Goal: Task Accomplishment & Management: Manage account settings

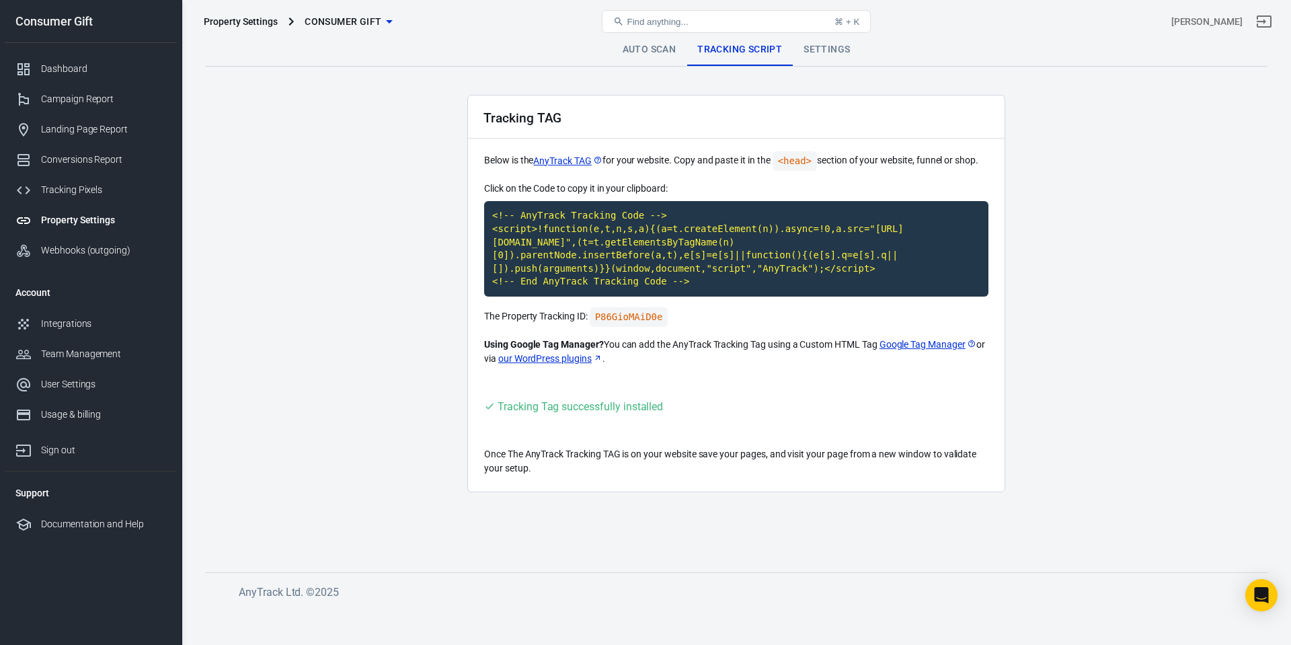
click at [399, 339] on main "Auto Scan Tracking Script Settings Tracking TAG Below is the AnyTrack TAG for y…" at bounding box center [736, 292] width 1063 height 517
click at [81, 75] on div "Dashboard" at bounding box center [103, 69] width 125 height 14
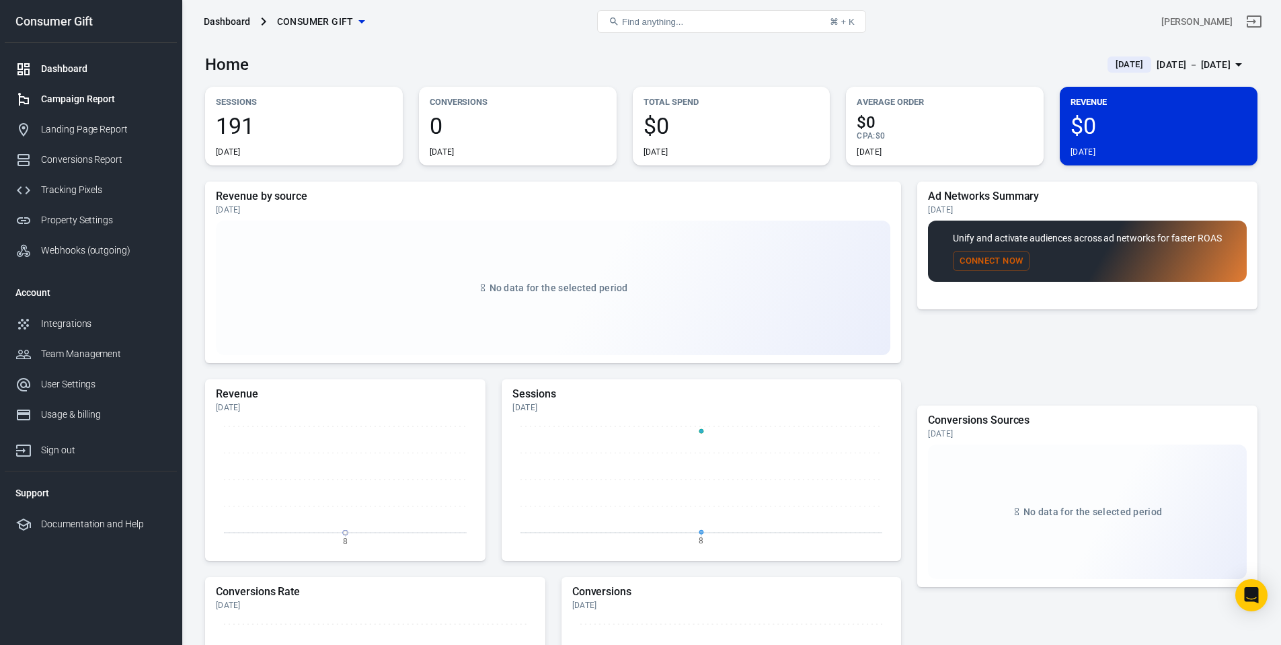
click at [82, 95] on div "Campaign Report" at bounding box center [103, 99] width 125 height 14
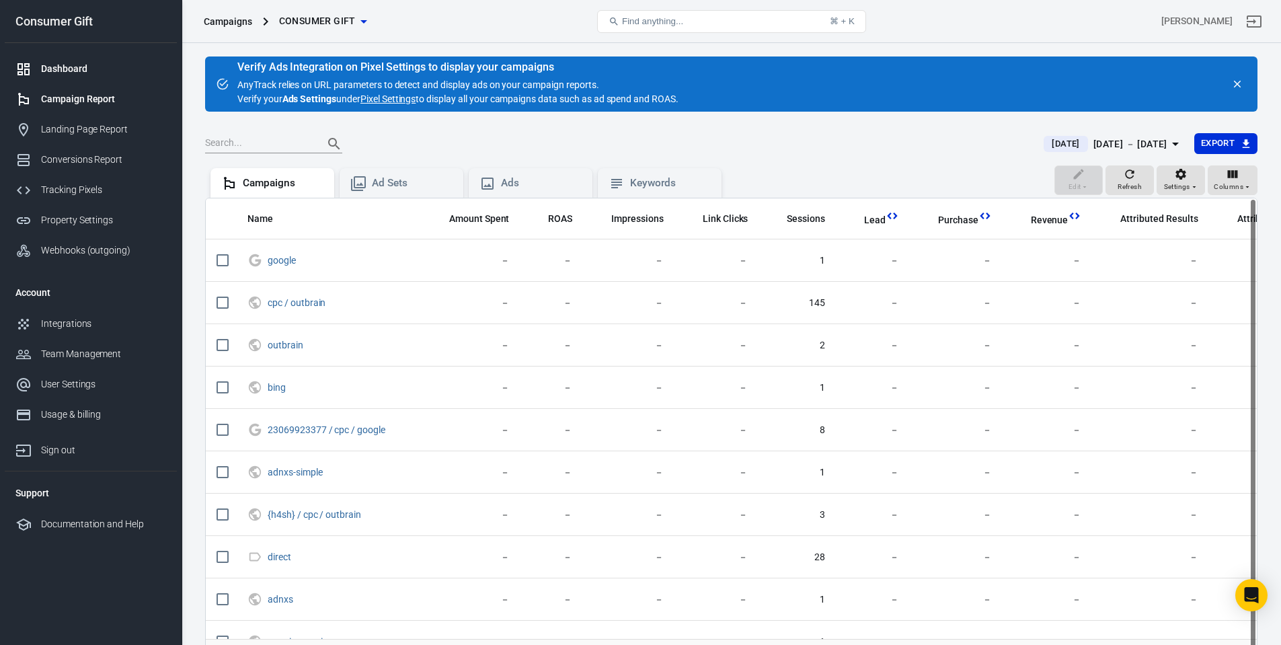
click at [85, 61] on link "Dashboard" at bounding box center [91, 69] width 172 height 30
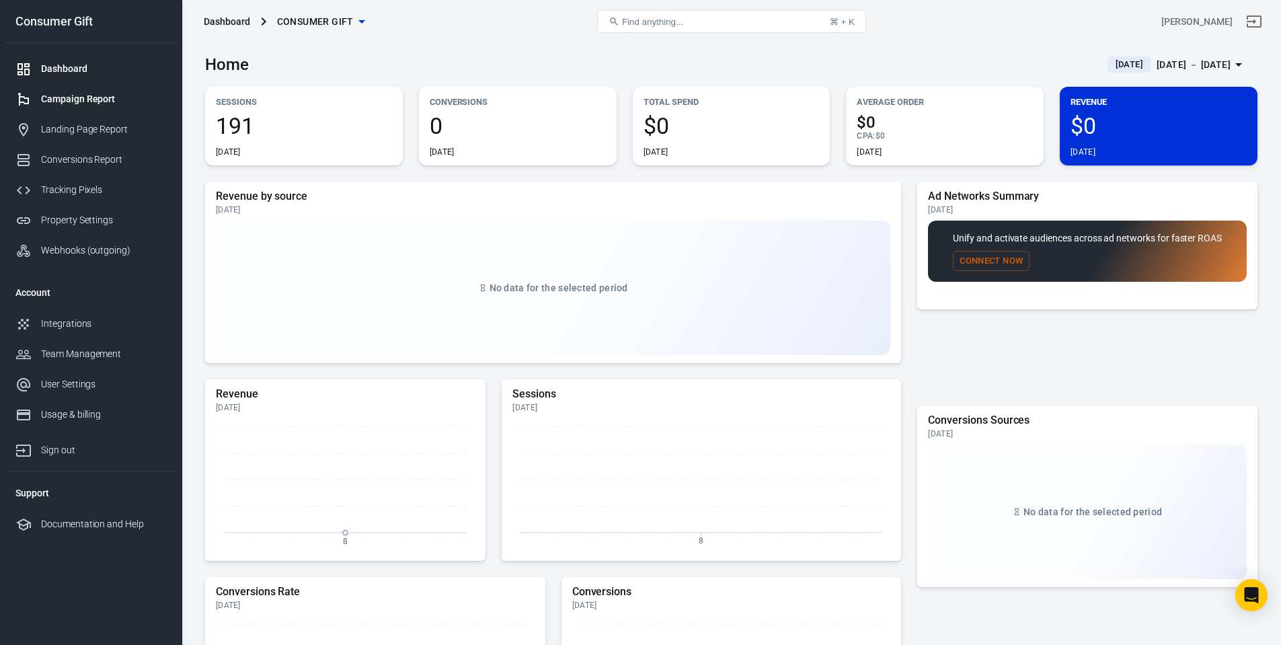
click at [87, 84] on link "Campaign Report" at bounding box center [91, 99] width 172 height 30
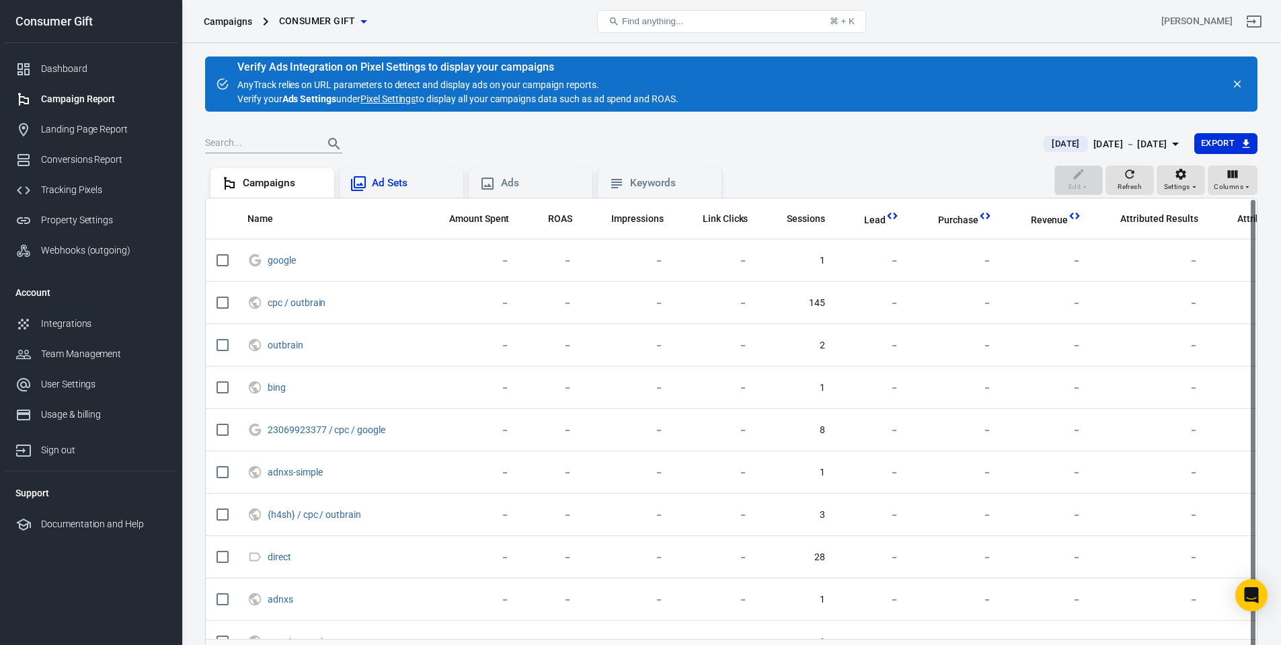
click at [389, 180] on div "Ad Sets" at bounding box center [412, 183] width 81 height 14
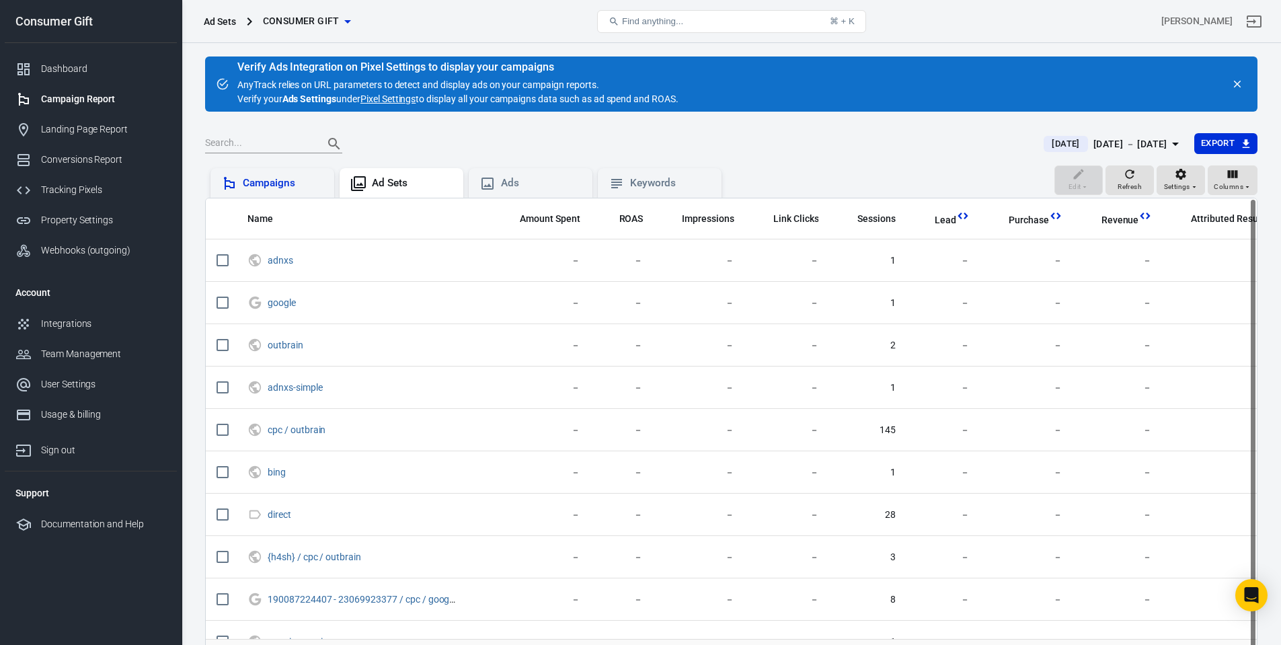
click at [291, 189] on div "Campaigns" at bounding box center [283, 183] width 81 height 14
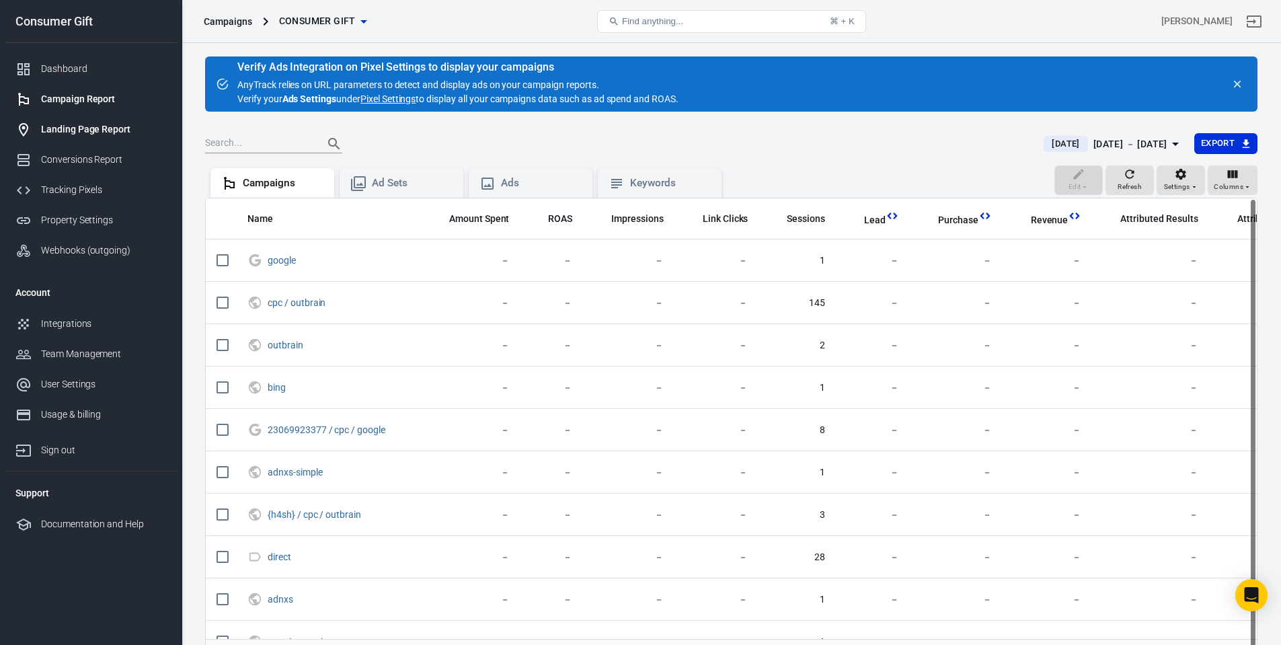
click at [98, 127] on div "Landing Page Report" at bounding box center [103, 129] width 125 height 14
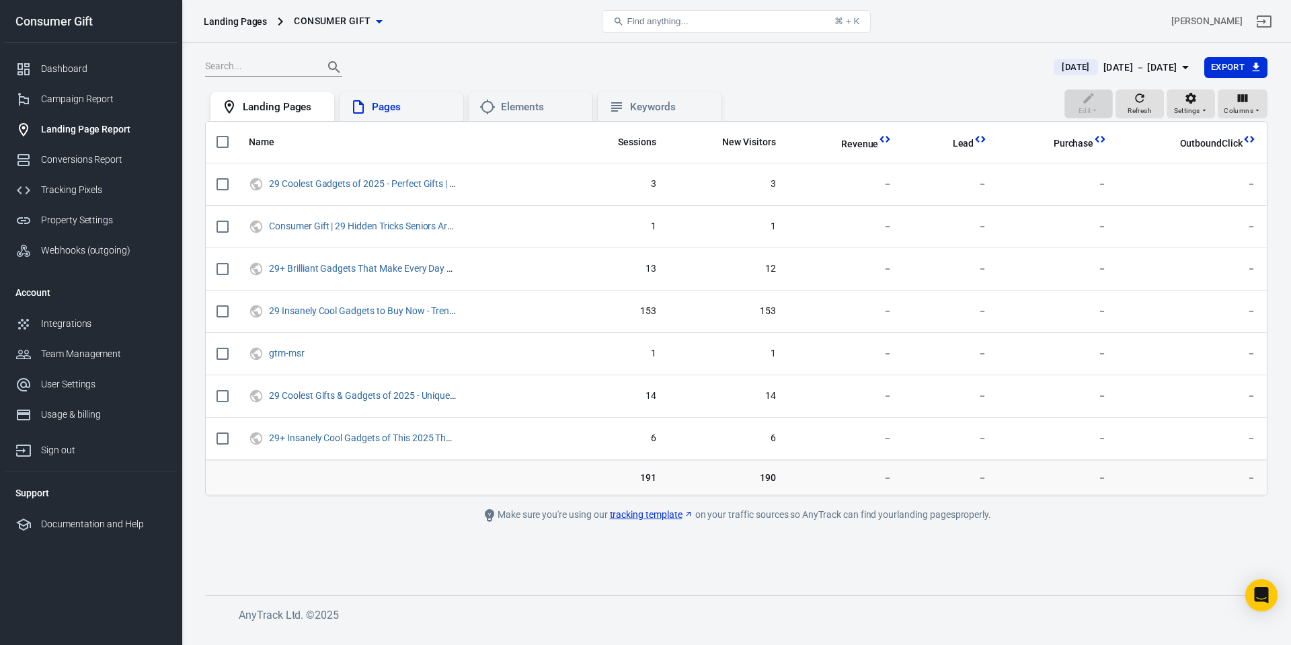
click at [390, 98] on div "Pages" at bounding box center [402, 107] width 124 height 30
click at [94, 149] on link "Conversions Report" at bounding box center [91, 160] width 172 height 30
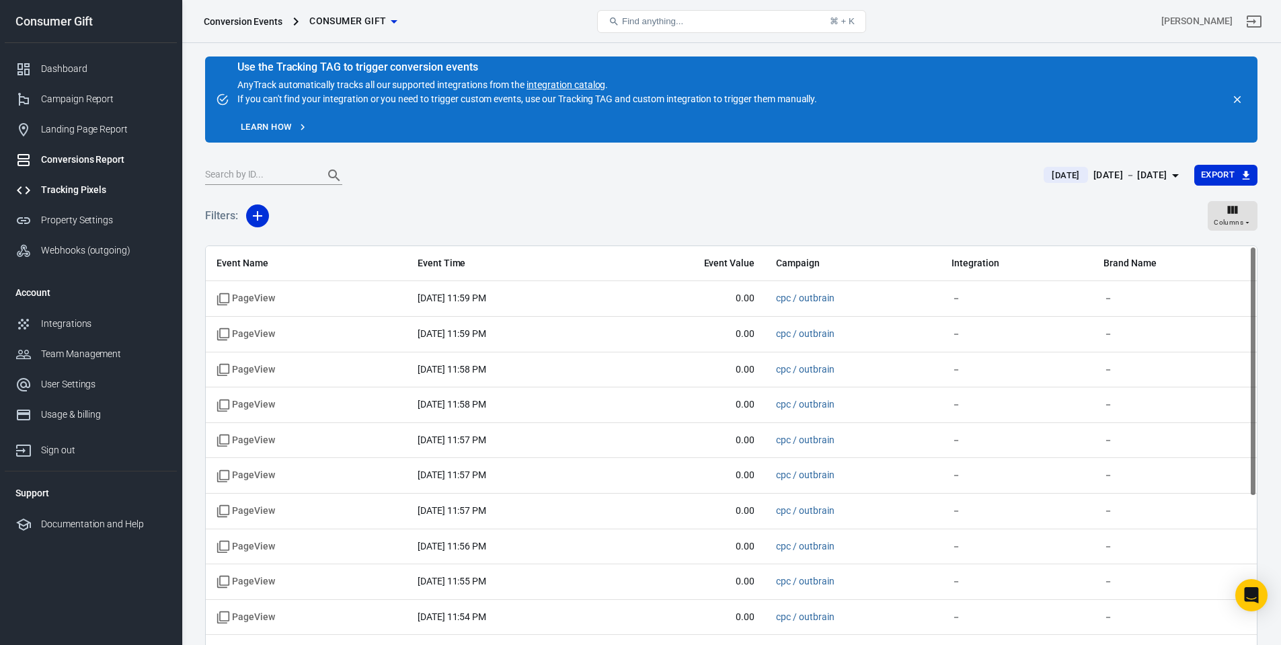
click at [99, 193] on div "Tracking Pixels" at bounding box center [103, 190] width 125 height 14
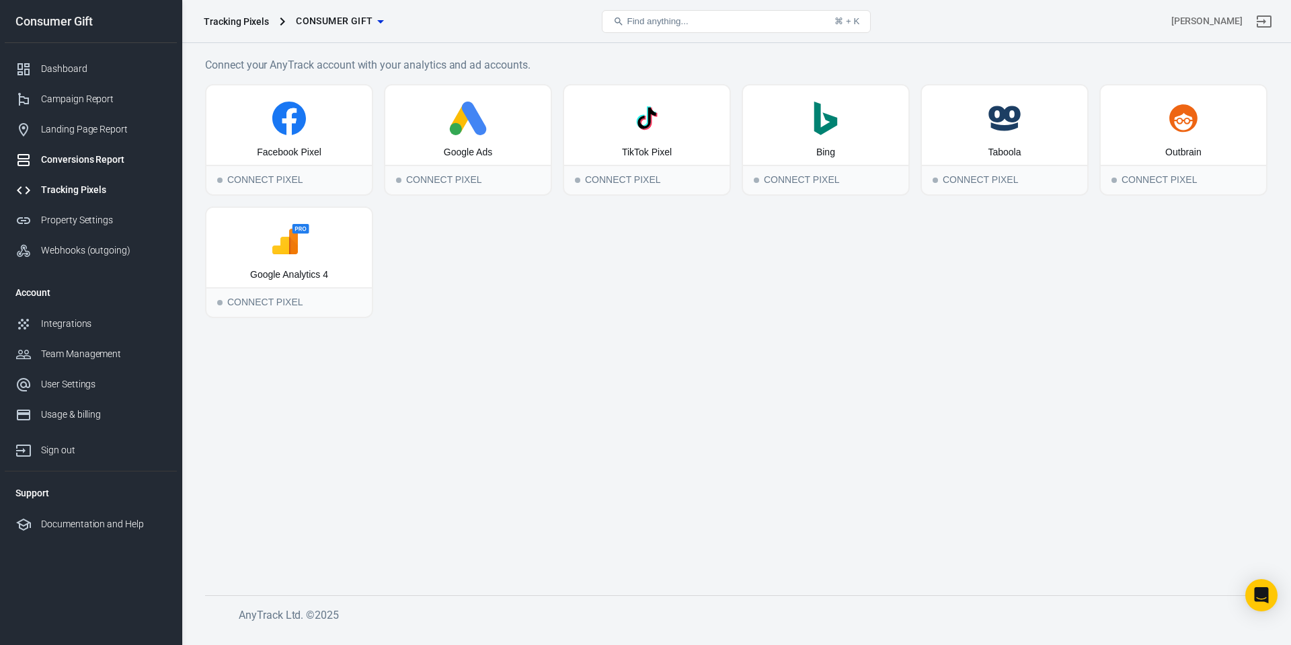
click at [98, 160] on div "Conversions Report" at bounding box center [103, 160] width 125 height 14
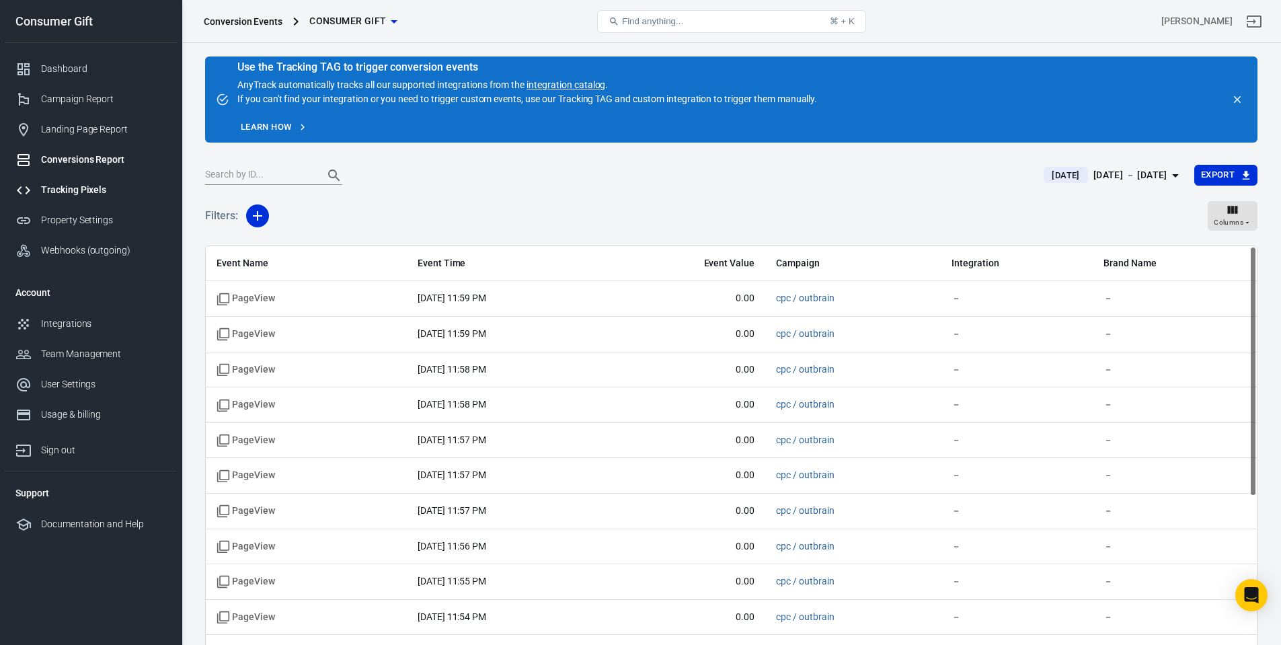
click at [86, 192] on div "Tracking Pixels" at bounding box center [103, 190] width 125 height 14
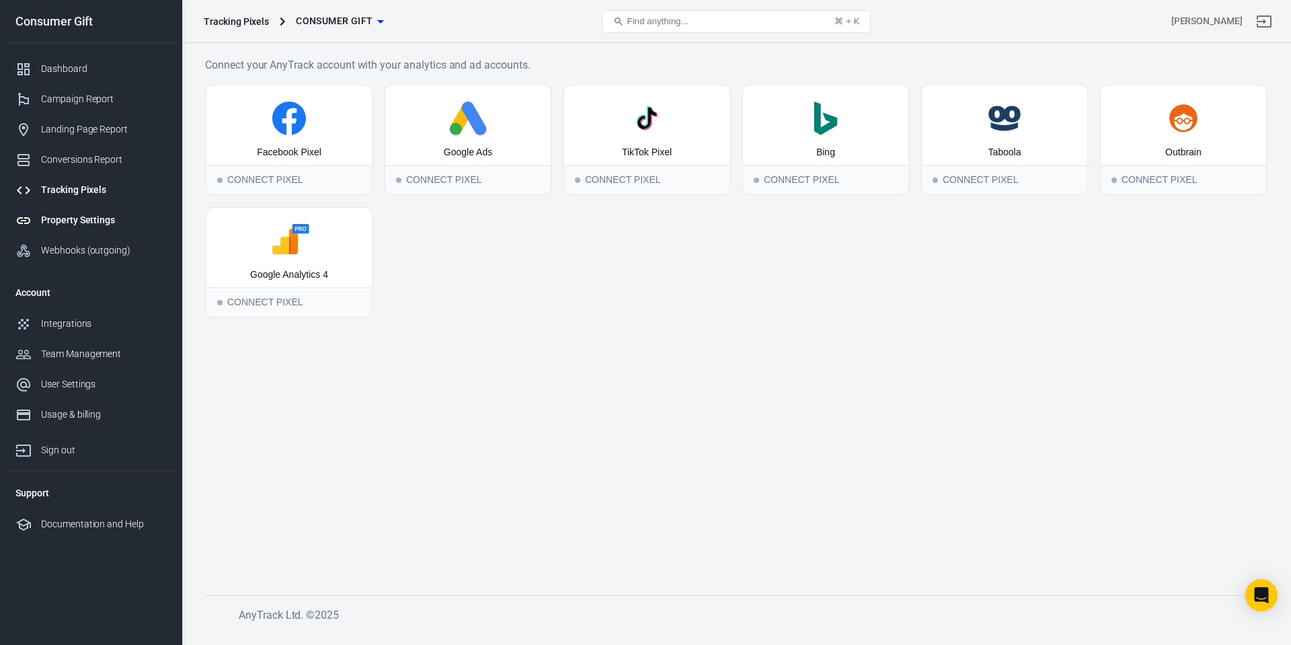
click at [71, 219] on div "Property Settings" at bounding box center [103, 220] width 125 height 14
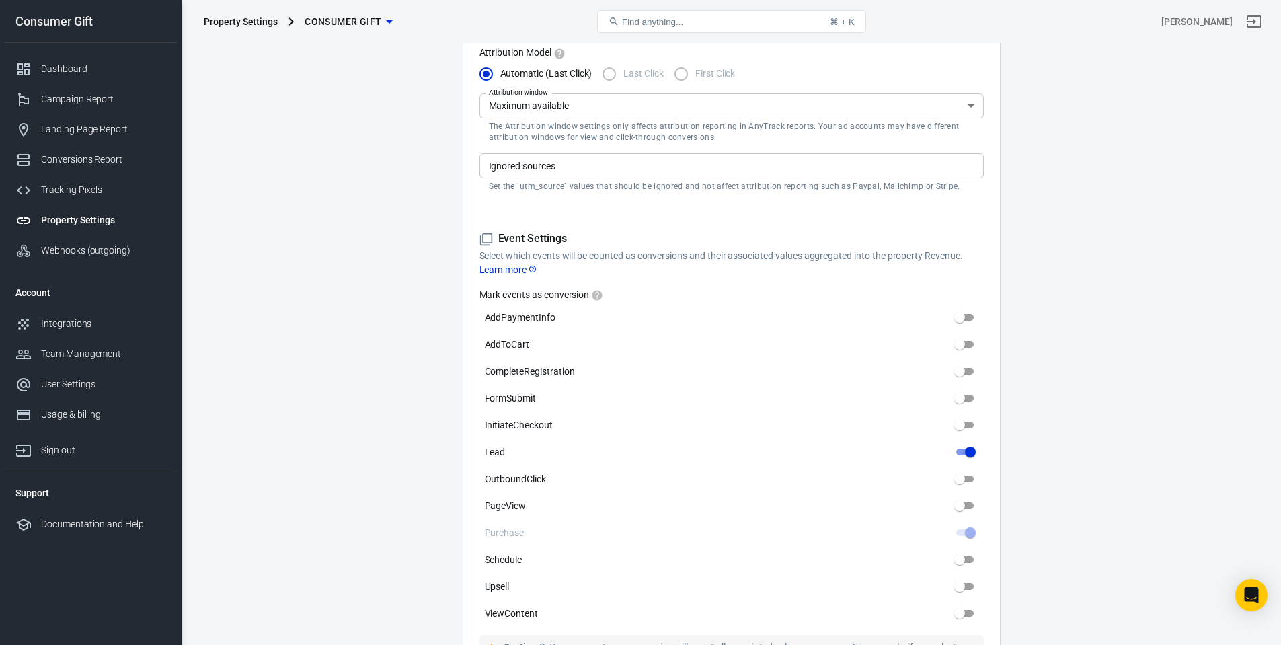
scroll to position [471, 0]
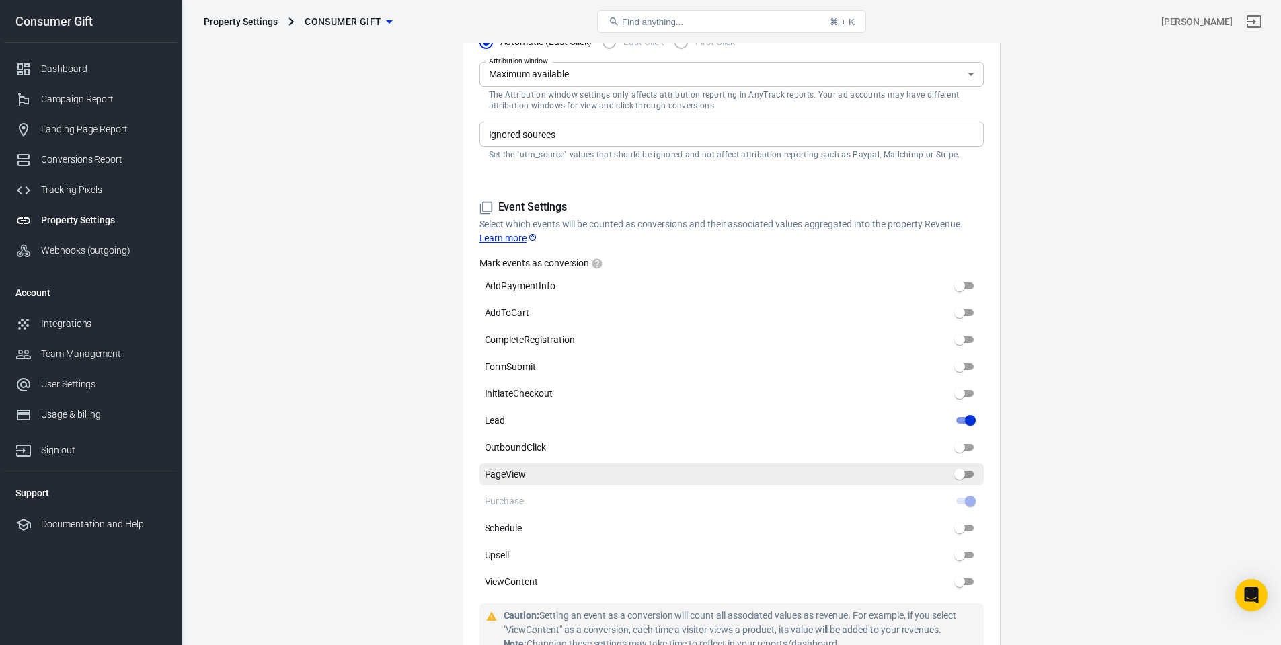
click at [958, 478] on input "PageView" at bounding box center [960, 474] width 48 height 16
checkbox input "true"
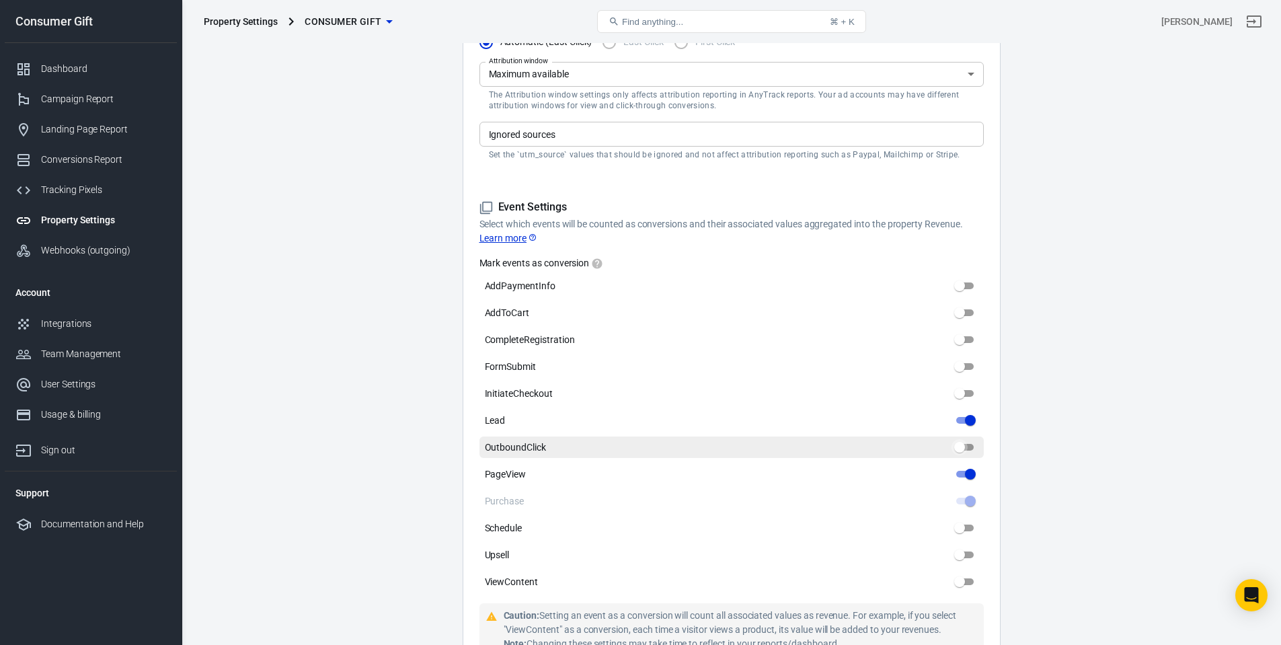
click at [962, 451] on input "OutboundClick" at bounding box center [960, 447] width 48 height 16
checkbox input "true"
click at [391, 390] on main "Auto Scan Tracking Script Settings Property Settings Name Consumer Gift Name Wh…" at bounding box center [731, 419] width 1053 height 1713
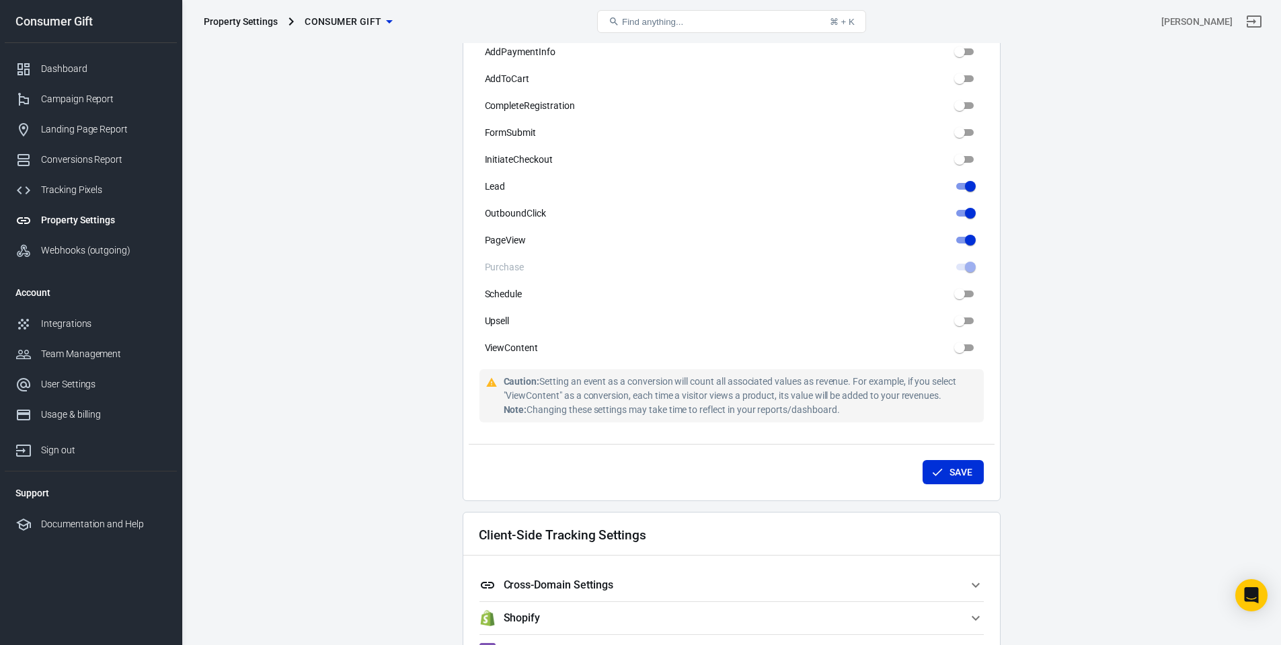
scroll to position [673, 0]
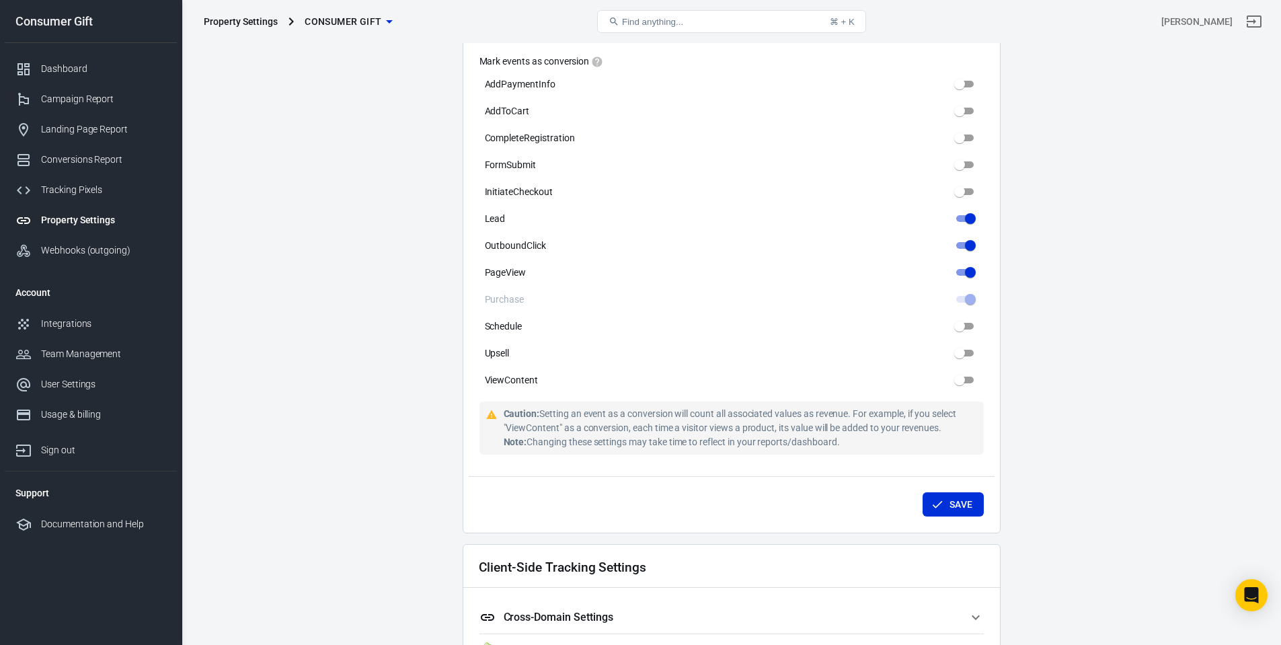
click at [985, 503] on div "Save" at bounding box center [732, 501] width 526 height 51
click at [948, 505] on button "Save" at bounding box center [953, 504] width 61 height 25
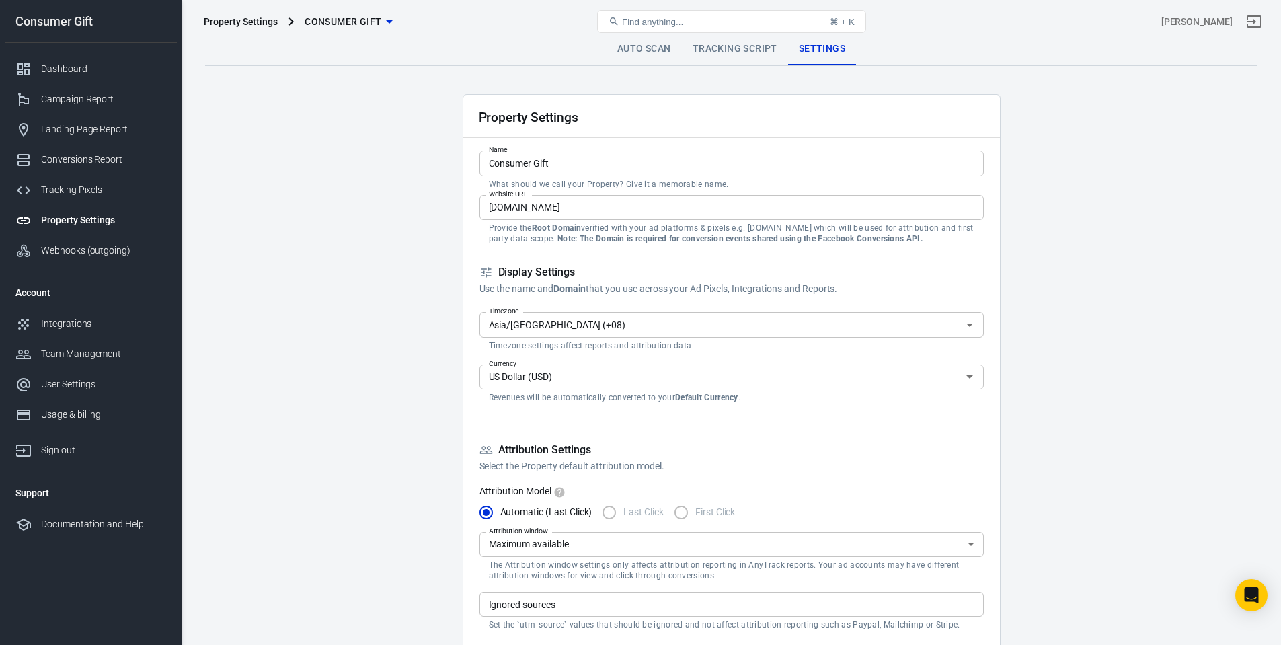
scroll to position [0, 0]
click at [82, 67] on div "Dashboard" at bounding box center [103, 69] width 125 height 14
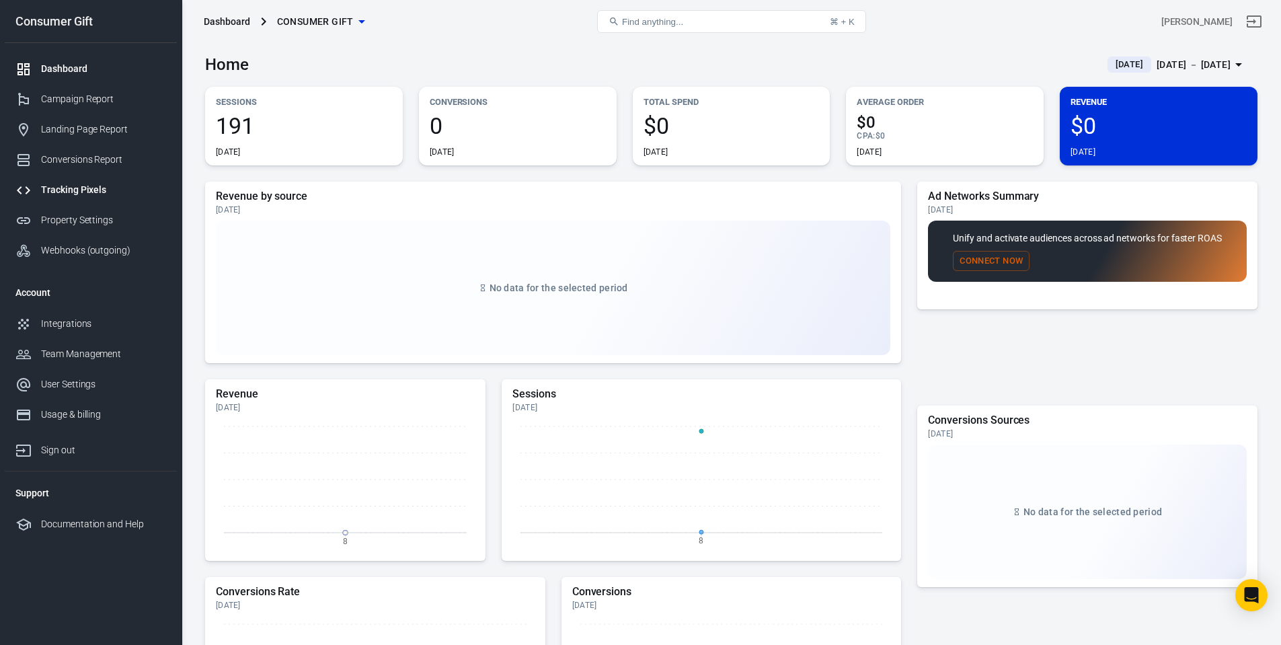
click at [87, 180] on link "Tracking Pixels" at bounding box center [91, 190] width 172 height 30
